Goal: Task Accomplishment & Management: Manage account settings

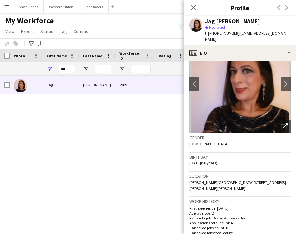
scroll to position [30, 0]
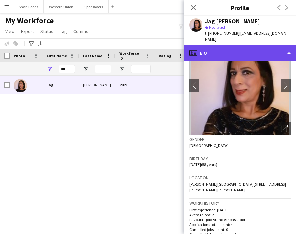
click at [249, 45] on div "profile Bio" at bounding box center [240, 53] width 112 height 16
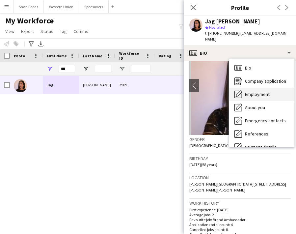
click at [251, 91] on span "Employment" at bounding box center [257, 94] width 25 height 6
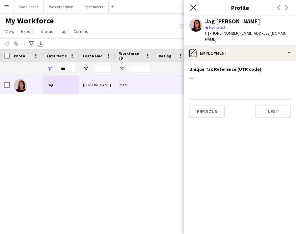
click at [191, 7] on icon "Close pop-in" at bounding box center [193, 7] width 6 height 6
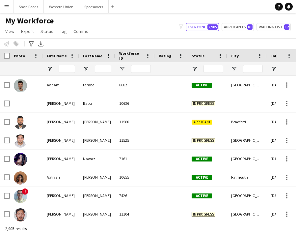
type input "***"
type input "**********"
click at [69, 66] on input "***" at bounding box center [67, 69] width 16 height 8
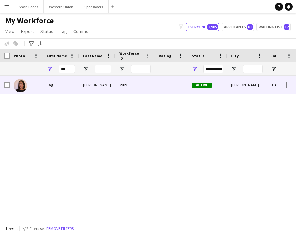
click at [57, 87] on div "Jag" at bounding box center [61, 85] width 36 height 18
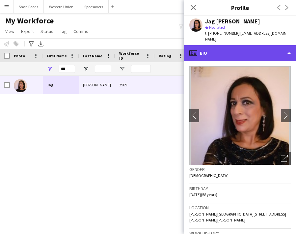
click at [210, 45] on div "profile Bio" at bounding box center [240, 53] width 112 height 16
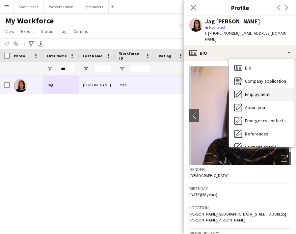
click at [246, 91] on span "Employment" at bounding box center [257, 94] width 25 height 6
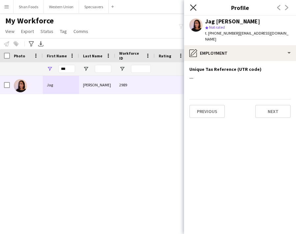
click at [195, 7] on icon "Close pop-in" at bounding box center [193, 7] width 6 height 6
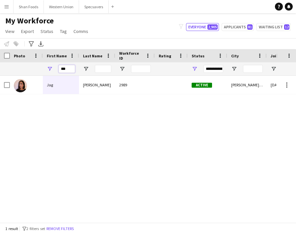
click at [72, 66] on input "***" at bounding box center [67, 69] width 16 height 8
type input "*"
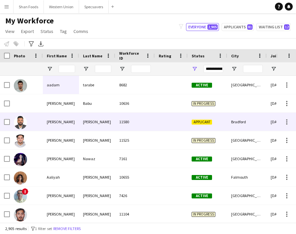
drag, startPoint x: 33, startPoint y: 105, endPoint x: 41, endPoint y: 128, distance: 24.5
click at [41, 128] on div at bounding box center [26, 122] width 33 height 18
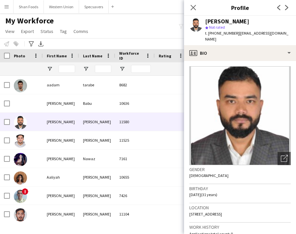
click at [11, 5] on button "Menu" at bounding box center [6, 6] width 13 height 13
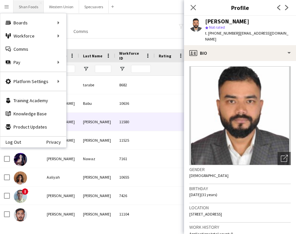
click at [22, 8] on button "Shan Foods Close" at bounding box center [29, 6] width 30 height 13
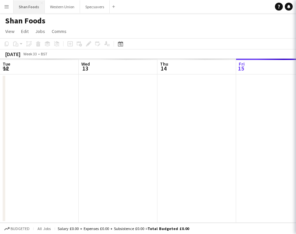
scroll to position [0, 157]
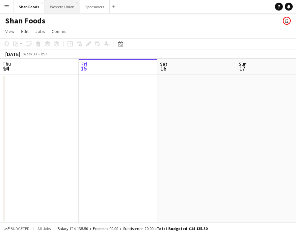
click at [54, 8] on button "Western Union Close" at bounding box center [62, 6] width 35 height 13
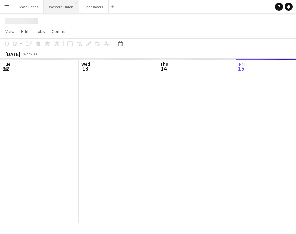
scroll to position [0, 157]
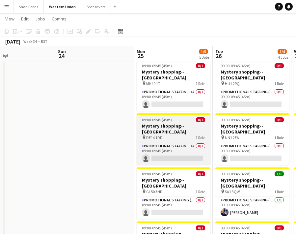
scroll to position [17, 0]
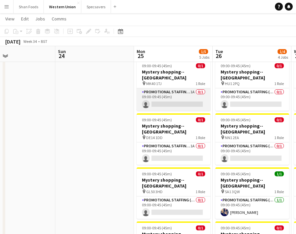
click at [191, 88] on app-card-role "Promotional Staffing (Mystery Shopper) 1A 0/1 09:00-09:45 (45m) single-neutral-…" at bounding box center [174, 99] width 74 height 22
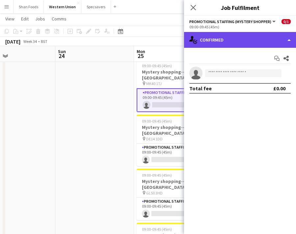
click at [216, 42] on div "single-neutral-actions-check-2 Confirmed" at bounding box center [240, 40] width 112 height 16
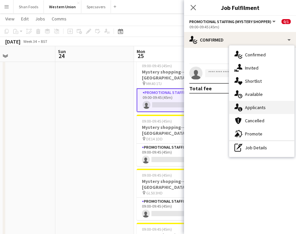
click at [246, 105] on div "single-neutral-actions-information Applicants" at bounding box center [261, 107] width 65 height 13
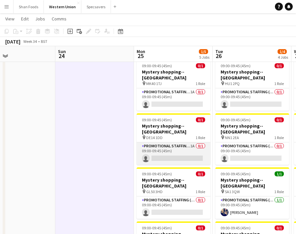
click at [192, 142] on app-card-role "Promotional Staffing (Mystery Shopper) 1A 0/1 09:00-09:45 (45m) single-neutral-…" at bounding box center [174, 153] width 74 height 22
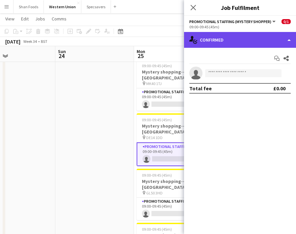
click at [234, 42] on div "single-neutral-actions-check-2 Confirmed" at bounding box center [240, 40] width 112 height 16
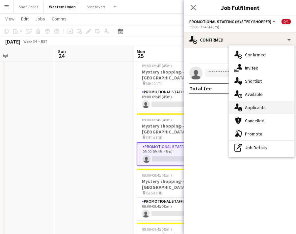
click at [242, 112] on div "single-neutral-actions-information Applicants" at bounding box center [261, 107] width 65 height 13
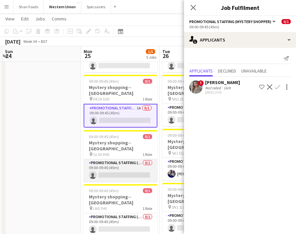
scroll to position [56, 0]
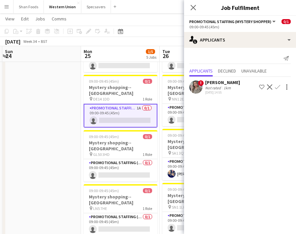
click at [216, 84] on div "Eima Karim" at bounding box center [222, 82] width 35 height 6
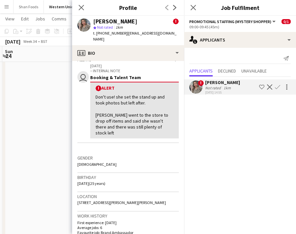
scroll to position [114, 0]
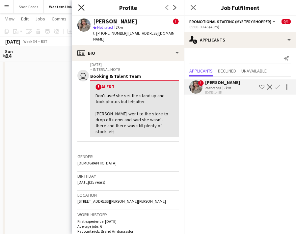
click at [80, 7] on icon "Close pop-in" at bounding box center [81, 7] width 6 height 6
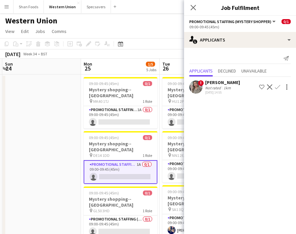
scroll to position [0, 0]
click at [192, 11] on icon "Close pop-in" at bounding box center [193, 7] width 6 height 6
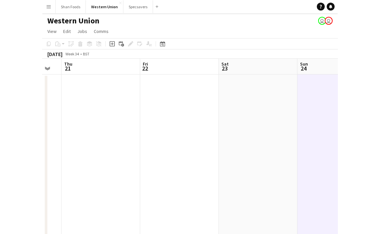
scroll to position [0, 134]
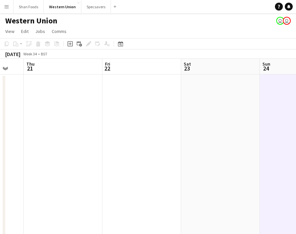
click at [8, 8] on app-icon "Menu" at bounding box center [6, 6] width 5 height 5
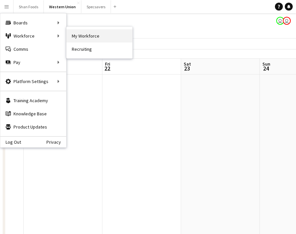
click at [78, 36] on link "My Workforce" at bounding box center [100, 35] width 66 height 13
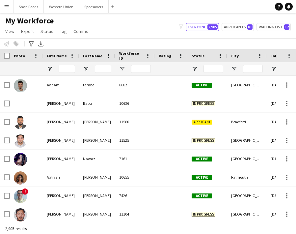
type input "**********"
click at [64, 69] on input "First Name Filter Input" at bounding box center [67, 69] width 16 height 8
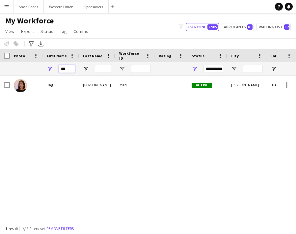
type input "***"
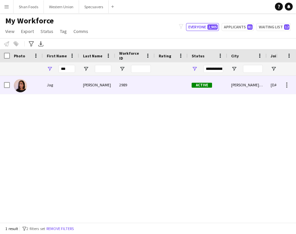
click at [54, 91] on div "Jag" at bounding box center [61, 85] width 36 height 18
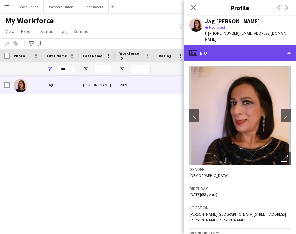
click at [237, 45] on div "profile Bio" at bounding box center [240, 53] width 112 height 16
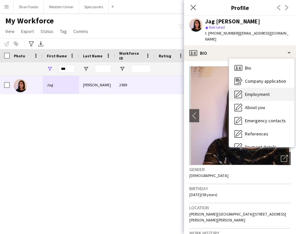
click at [248, 94] on div "Employment Employment" at bounding box center [261, 94] width 65 height 13
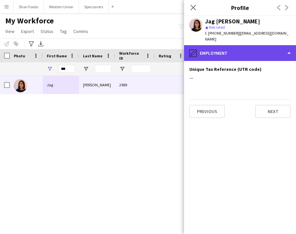
click at [239, 49] on div "pencil4 Employment" at bounding box center [240, 53] width 112 height 16
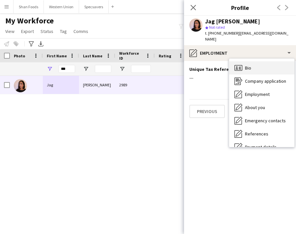
click at [244, 65] on div "Bio Bio" at bounding box center [261, 67] width 65 height 13
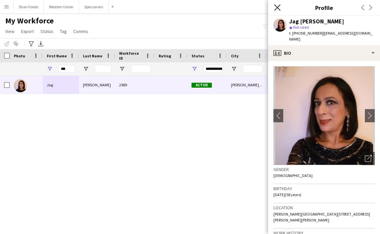
click at [279, 9] on icon "Close pop-in" at bounding box center [277, 7] width 6 height 6
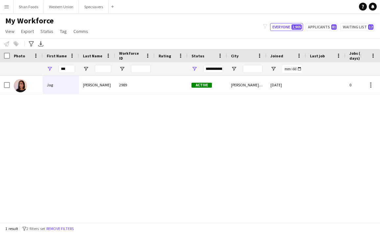
click at [243, 25] on div "My Workforce View Views Default view New view Update view Delete view Edit name…" at bounding box center [190, 27] width 380 height 22
click at [7, 12] on button "Menu" at bounding box center [6, 6] width 13 height 13
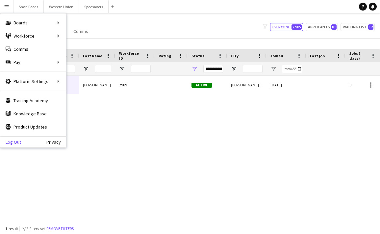
click at [16, 143] on link "Log Out" at bounding box center [10, 141] width 21 height 5
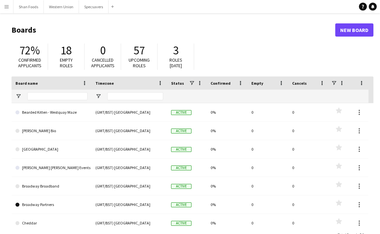
click at [4, 8] on app-icon "Menu" at bounding box center [6, 6] width 5 height 5
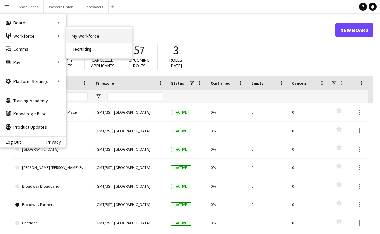
click at [73, 36] on link "My Workforce" at bounding box center [100, 35] width 66 height 13
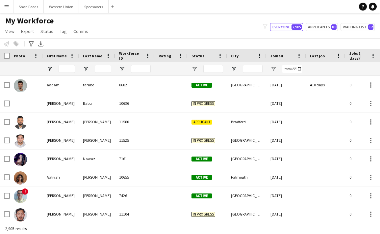
type input "***"
type input "**********"
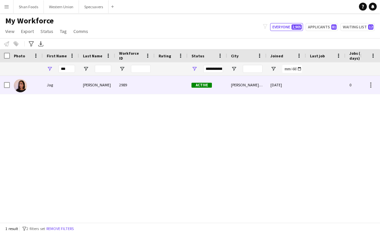
click at [78, 84] on div "Jag" at bounding box center [61, 85] width 36 height 18
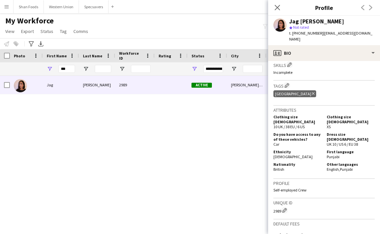
scroll to position [290, 0]
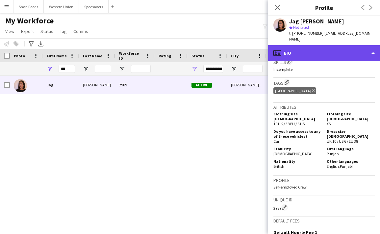
click at [311, 47] on div "profile Bio" at bounding box center [324, 53] width 112 height 16
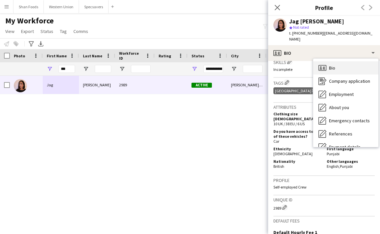
click at [323, 64] on icon "Bio" at bounding box center [323, 68] width 8 height 8
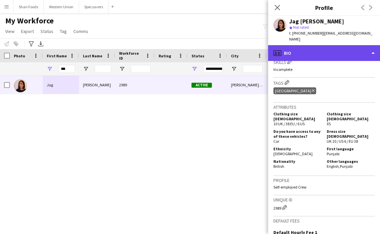
click at [320, 51] on div "profile Bio" at bounding box center [324, 53] width 112 height 16
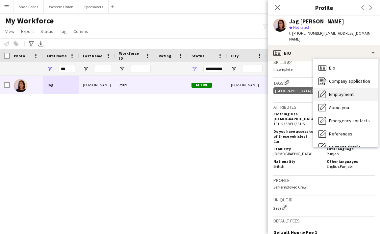
click at [337, 93] on div "Employment Employment" at bounding box center [346, 94] width 65 height 13
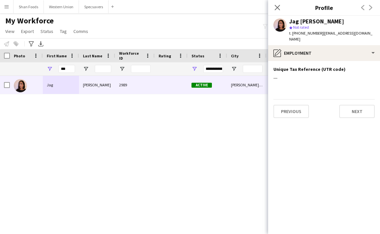
click at [329, 88] on app-section-data-types "Unique Tax Reference (UTR code) Edit this field --- Previous Next" at bounding box center [324, 147] width 112 height 173
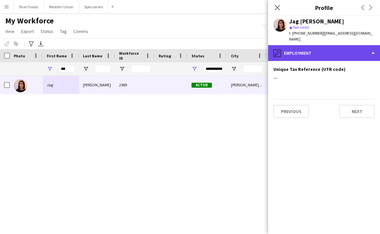
click at [322, 47] on div "pencil4 Employment" at bounding box center [324, 53] width 112 height 16
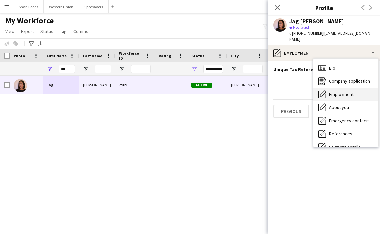
click at [329, 91] on span "Employment" at bounding box center [341, 94] width 25 height 6
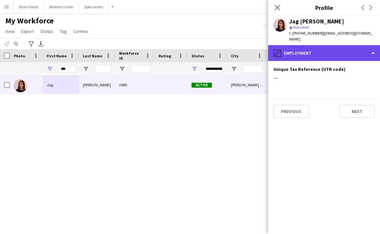
click at [318, 49] on div "pencil4 Employment" at bounding box center [324, 53] width 112 height 16
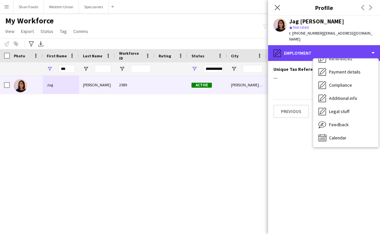
scroll to position [0, 0]
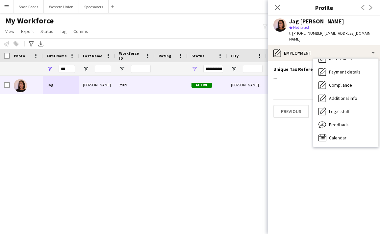
click at [292, 79] on div "Unique Tax Reference (UTR code) Edit this field ---" at bounding box center [324, 76] width 101 height 20
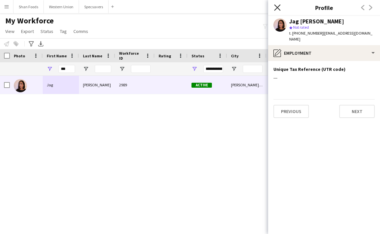
click at [276, 10] on icon "Close pop-in" at bounding box center [277, 7] width 6 height 6
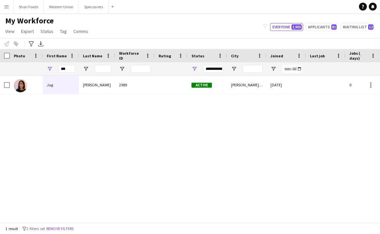
click at [235, 35] on div "My Workforce View Views Default view New view Update view Delete view Edit name…" at bounding box center [190, 27] width 380 height 22
click at [34, 112] on div "Jag [PERSON_NAME] 2989 Active [PERSON_NAME][GEOGRAPHIC_DATA] [DATE] 0 [EMAIL_AD…" at bounding box center [180, 149] width 361 height 147
drag, startPoint x: 67, startPoint y: 68, endPoint x: 43, endPoint y: 62, distance: 24.4
click at [43, 62] on div "Workforce Details Photo First Name ***" at bounding box center [357, 62] width 714 height 27
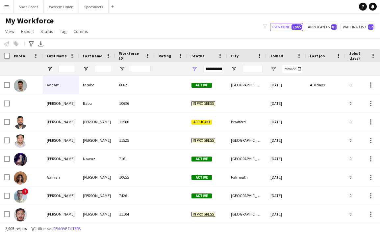
click at [131, 34] on div "My Workforce View Views Default view New view Update view Delete view Edit name…" at bounding box center [190, 27] width 380 height 22
click at [62, 8] on button "Western Union Close" at bounding box center [61, 6] width 35 height 13
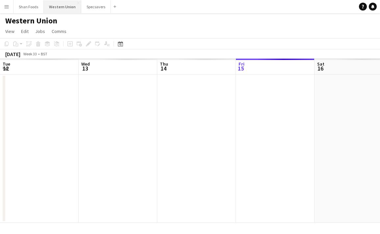
scroll to position [0, 157]
